Goal: Task Accomplishment & Management: Use online tool/utility

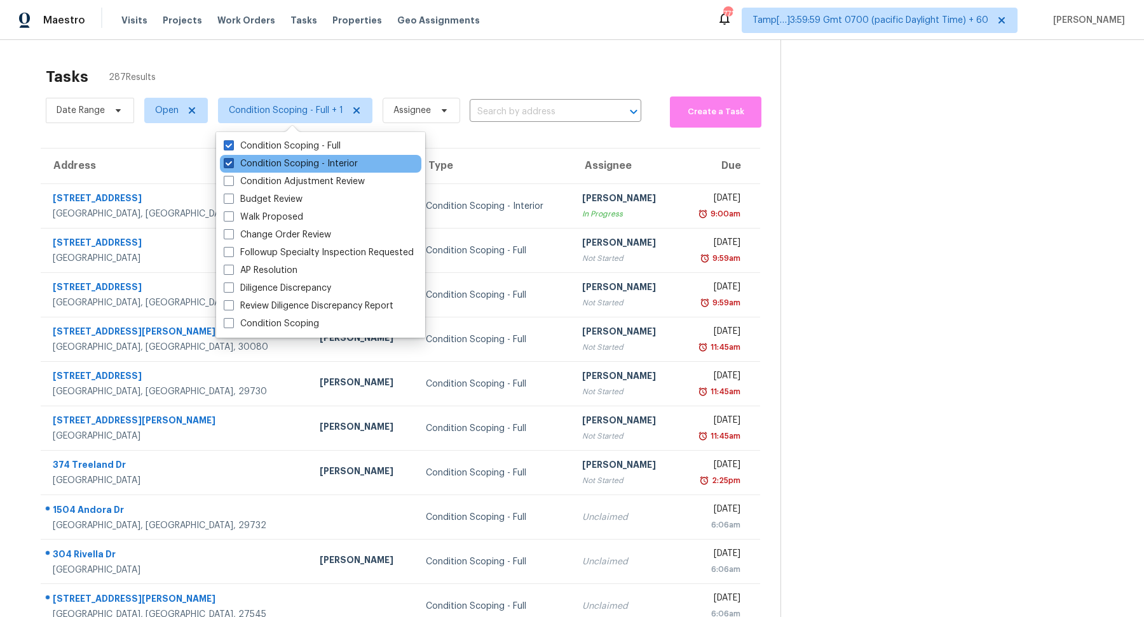
click at [265, 160] on label "Condition Scoping - Interior" at bounding box center [291, 164] width 134 height 13
click at [232, 160] on input "Condition Scoping - Interior" at bounding box center [228, 162] width 8 height 8
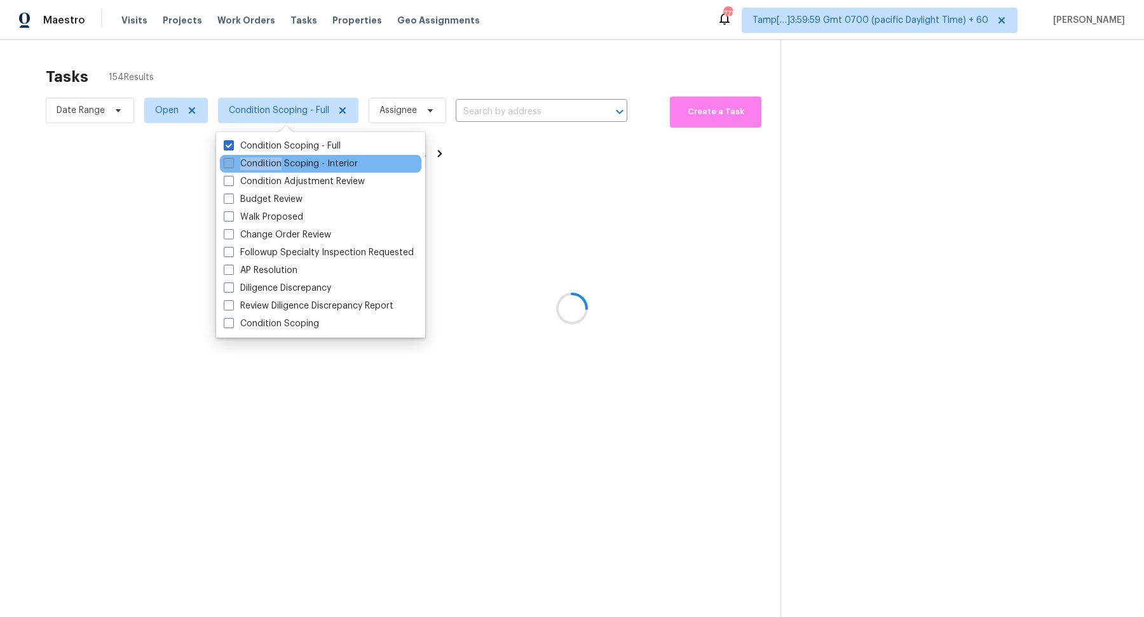
click at [265, 160] on label "Condition Scoping - Interior" at bounding box center [291, 164] width 134 height 13
click at [232, 160] on input "Condition Scoping - Interior" at bounding box center [228, 162] width 8 height 8
checkbox input "true"
click at [460, 63] on div at bounding box center [572, 308] width 1144 height 617
